Goal: Check status: Check status

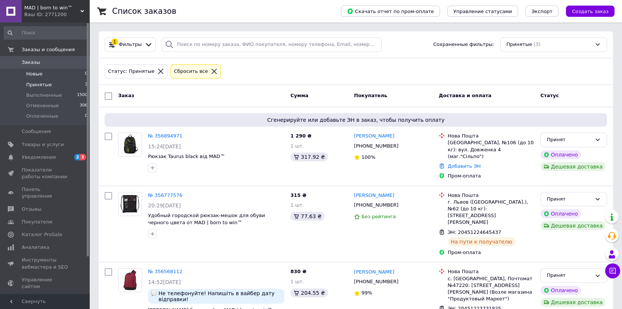
click at [37, 73] on span "Новые" at bounding box center [34, 74] width 16 height 7
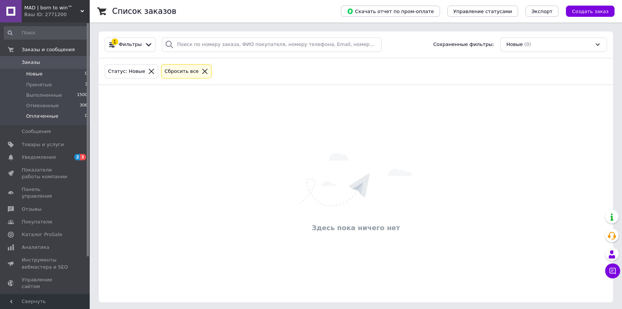
click at [42, 114] on span "Оплаченные" at bounding box center [42, 116] width 32 height 7
click at [46, 86] on span "Принятые" at bounding box center [39, 84] width 26 height 7
